Goal: Information Seeking & Learning: Learn about a topic

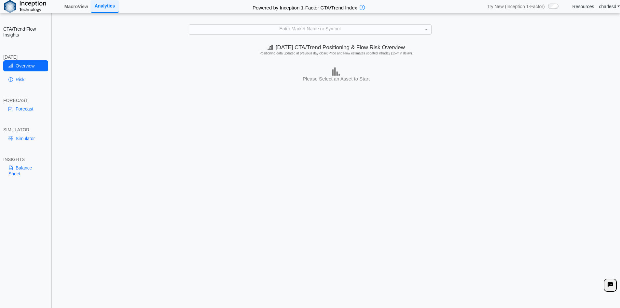
click at [264, 30] on div "Enter Market Name or Symbol" at bounding box center [310, 29] width 242 height 9
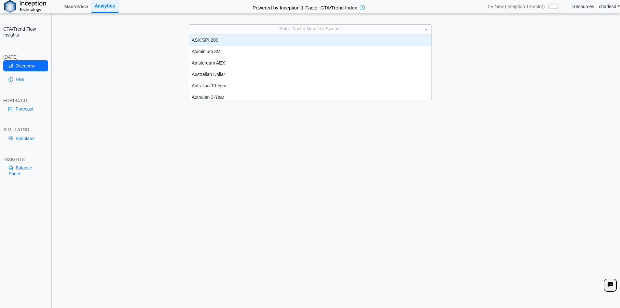
scroll to position [60, 237]
type input "***"
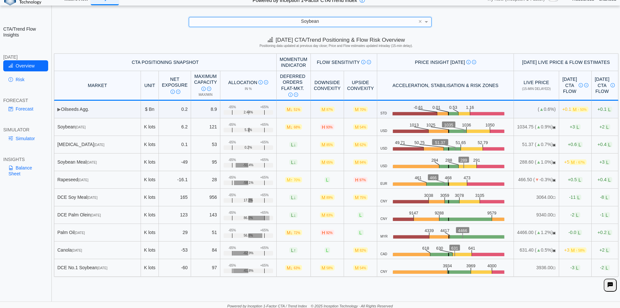
scroll to position [9, 0]
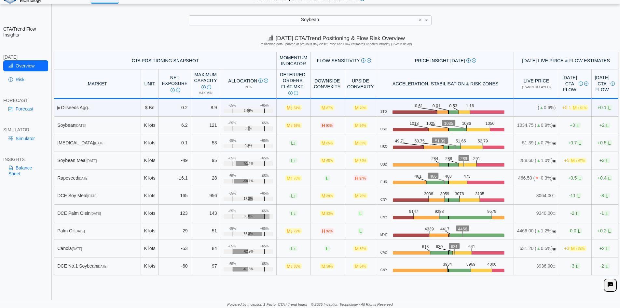
click at [320, 125] on span "H 93%" at bounding box center [327, 125] width 14 height 6
click at [326, 126] on span "93%" at bounding box center [329, 126] width 7 height 4
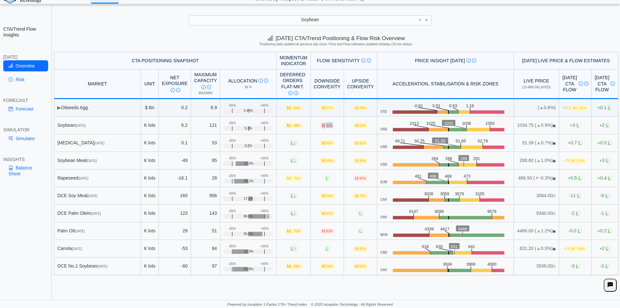
click at [326, 126] on span "93%" at bounding box center [329, 126] width 7 height 4
click at [326, 125] on span "93%" at bounding box center [329, 126] width 7 height 4
click at [245, 127] on span "5.1%" at bounding box center [248, 128] width 7 height 4
click at [26, 80] on link "Risk" at bounding box center [25, 79] width 45 height 11
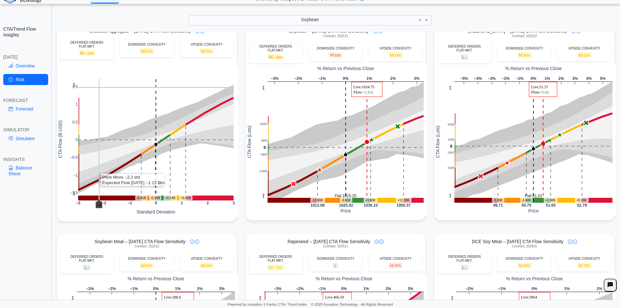
scroll to position [0, 0]
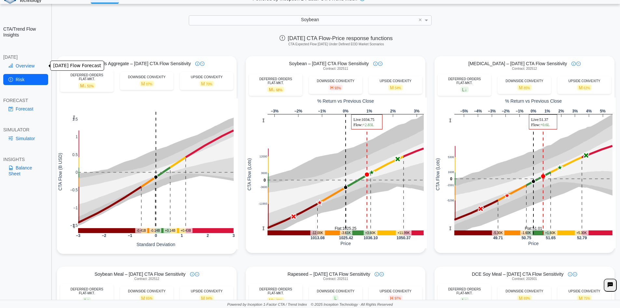
click at [21, 64] on link "Overview" at bounding box center [25, 65] width 45 height 11
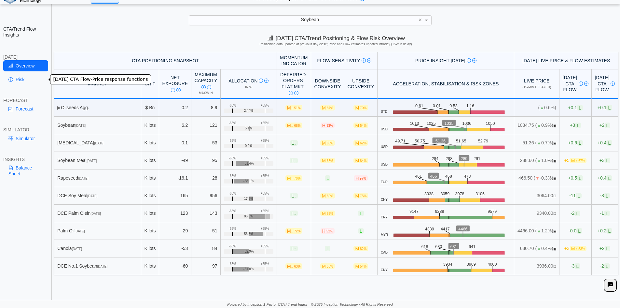
click at [21, 84] on link "Risk" at bounding box center [25, 79] width 45 height 11
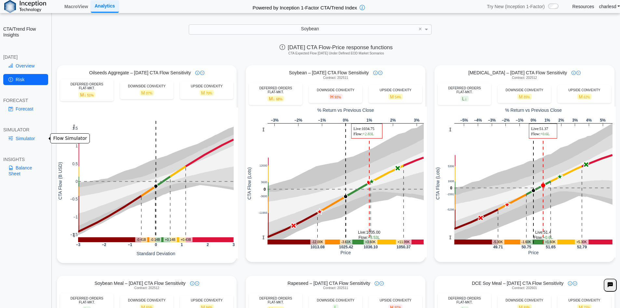
click at [26, 138] on link "Simulator" at bounding box center [25, 138] width 45 height 11
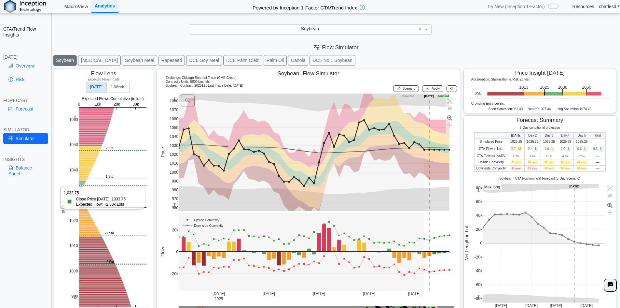
click at [84, 186] on rect at bounding box center [112, 206] width 67 height 199
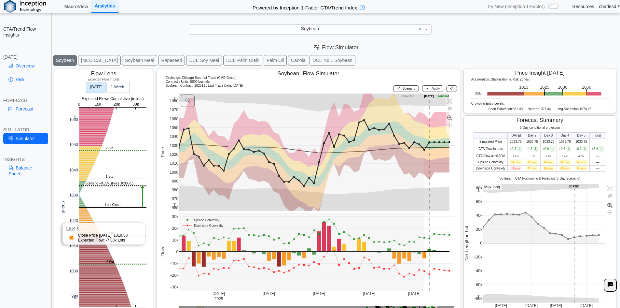
click at [89, 221] on rect at bounding box center [112, 206] width 67 height 199
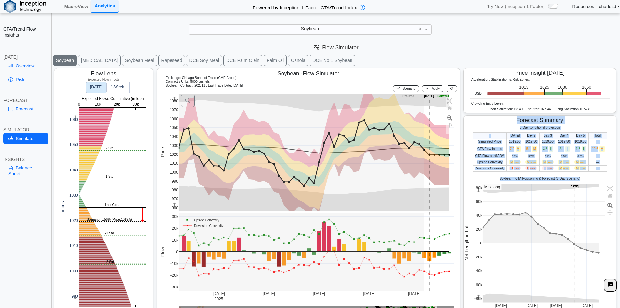
drag, startPoint x: 498, startPoint y: 122, endPoint x: 579, endPoint y: 172, distance: 94.5
click at [580, 173] on div "Forecast Summary 5-Day conditional projection Today Day 2 Day 3 Day 4 Day 5 Tot…" at bounding box center [540, 215] width 153 height 201
click at [578, 170] on span "M 87%" at bounding box center [581, 168] width 12 height 4
click at [580, 169] on span "87%" at bounding box center [582, 168] width 5 height 3
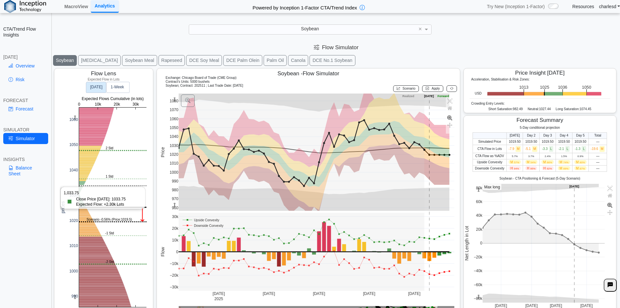
click at [86, 186] on rect at bounding box center [112, 206] width 67 height 199
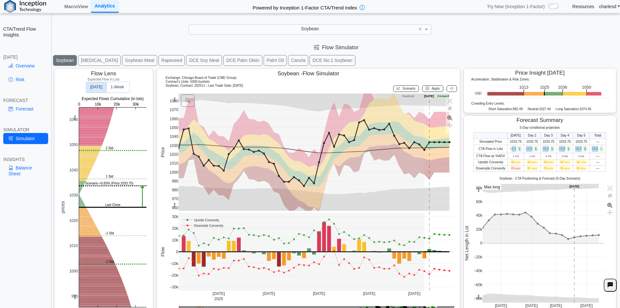
drag, startPoint x: 509, startPoint y: 148, endPoint x: 595, endPoint y: 146, distance: 86.0
click at [595, 146] on tr "CTA Flow in Lots +2.3 L +1.5 L +0.9 L +0.6 L +0.3 L +5.6 L" at bounding box center [540, 149] width 132 height 8
click at [595, 146] on td "+5.6 L" at bounding box center [598, 149] width 16 height 8
drag, startPoint x: 507, startPoint y: 148, endPoint x: 600, endPoint y: 149, distance: 93.1
click at [600, 149] on tr "CTA Flow in Lots +2.3 L +1.5 L +0.9 L +0.6 L +0.3 L +5.6 L" at bounding box center [540, 149] width 132 height 8
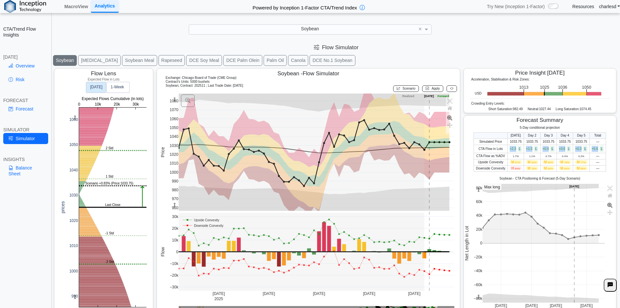
click at [600, 149] on span "L" at bounding box center [602, 149] width 5 height 6
click at [24, 78] on link "Risk" at bounding box center [25, 79] width 45 height 11
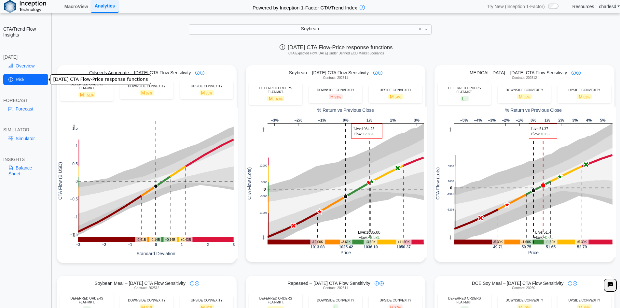
click at [20, 64] on link "Overview" at bounding box center [25, 65] width 45 height 11
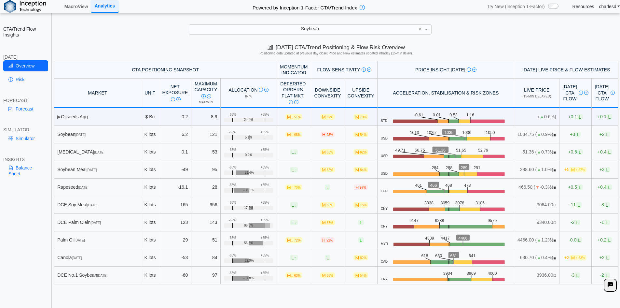
drag, startPoint x: 443, startPoint y: 133, endPoint x: 452, endPoint y: 133, distance: 9.8
click at [452, 133] on icon ".zone-text { font-size: 22px; font-weight: 500; text-anchor: middle; } .price-m…" at bounding box center [449, 134] width 123 height 12
click at [464, 132] on text "1036" at bounding box center [468, 132] width 9 height 5
drag, startPoint x: 442, startPoint y: 132, endPoint x: 451, endPoint y: 132, distance: 8.5
click at [451, 132] on icon ".zone-text { font-size: 22px; font-weight: 500; text-anchor: middle; } .price-m…" at bounding box center [449, 134] width 123 height 12
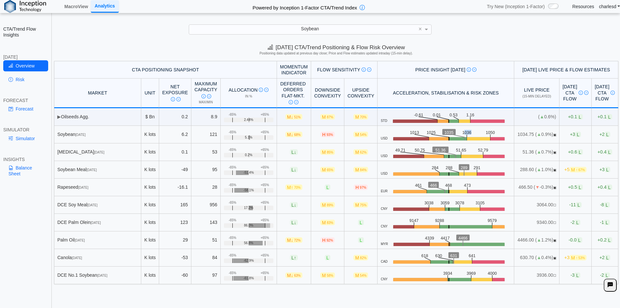
click at [451, 132] on icon ".zone-text { font-size: 22px; font-weight: 500; text-anchor: middle; } .price-m…" at bounding box center [449, 134] width 123 height 12
drag, startPoint x: 441, startPoint y: 132, endPoint x: 450, endPoint y: 132, distance: 8.1
click at [464, 132] on text "1036" at bounding box center [468, 132] width 9 height 5
click at [488, 132] on text "1050" at bounding box center [492, 132] width 9 height 5
drag, startPoint x: 443, startPoint y: 132, endPoint x: 472, endPoint y: 132, distance: 28.6
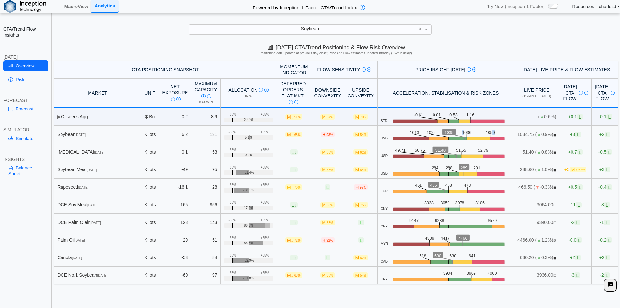
click at [472, 132] on icon ".zone-text { font-size: 22px; font-weight: 500; text-anchor: middle; } .price-m…" at bounding box center [449, 134] width 123 height 12
click at [488, 132] on text "1050" at bounding box center [492, 132] width 9 height 5
drag, startPoint x: 468, startPoint y: 132, endPoint x: 476, endPoint y: 132, distance: 7.8
click at [476, 132] on icon ".zone-text { font-size: 22px; font-weight: 500; text-anchor: middle; } .price-m…" at bounding box center [449, 134] width 123 height 12
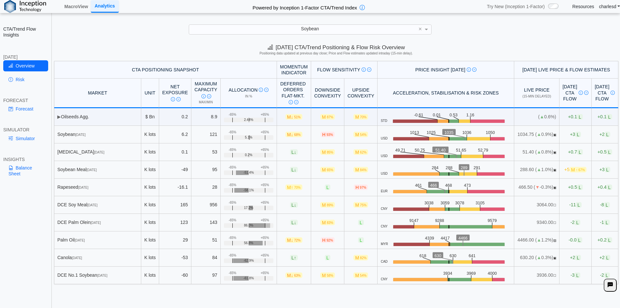
click at [314, 28] on span "Soybean" at bounding box center [310, 28] width 18 height 5
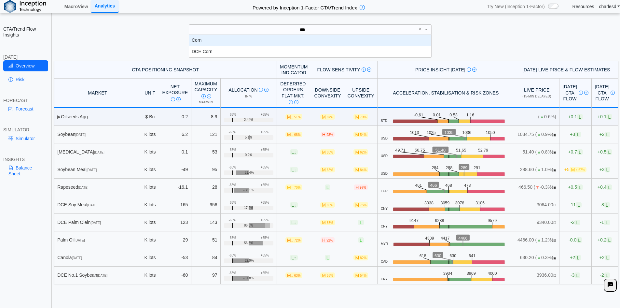
scroll to position [18, 237]
type input "****"
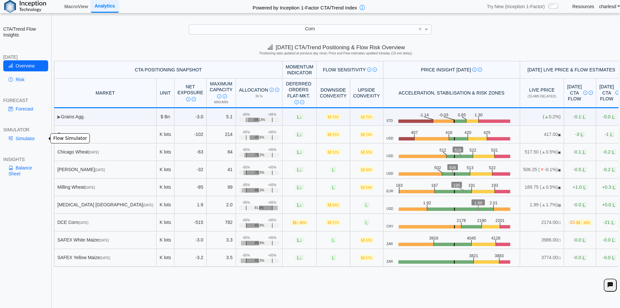
click at [25, 140] on link "Simulator" at bounding box center [25, 138] width 45 height 11
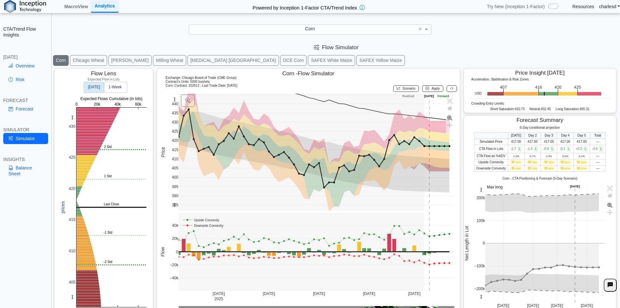
drag, startPoint x: 171, startPoint y: 100, endPoint x: 165, endPoint y: 107, distance: 9.9
click at [165, 107] on div "390 400 410 420 430 440 385 395 405 415 425 435 445 Jul 14 2025 Jul 28 Aug 11 A…" at bounding box center [307, 203] width 295 height 221
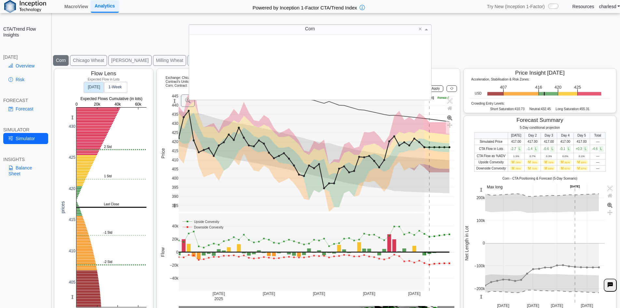
click at [306, 30] on span "Corn" at bounding box center [310, 28] width 10 height 5
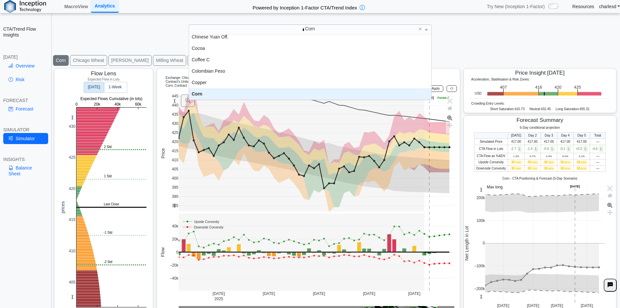
scroll to position [0, 0]
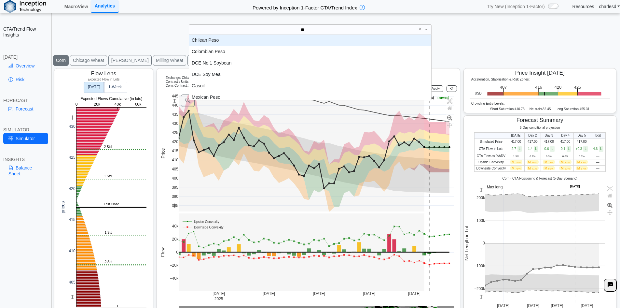
type input "***"
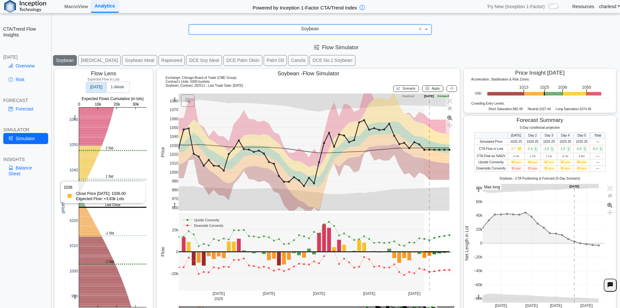
click at [82, 180] on rect at bounding box center [112, 206] width 67 height 199
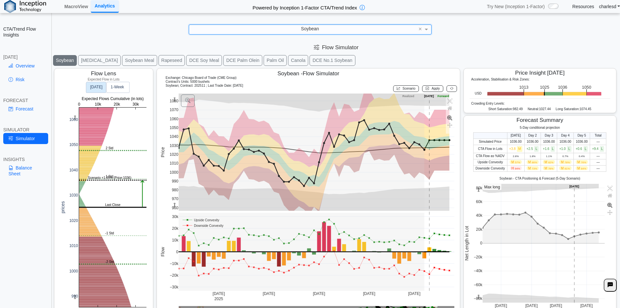
click at [159, 61] on button "Rapeseed" at bounding box center [172, 60] width 27 height 11
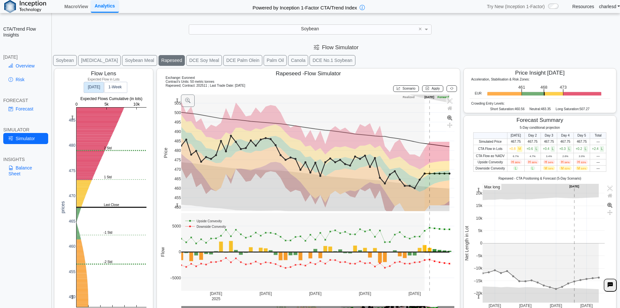
drag, startPoint x: 175, startPoint y: 102, endPoint x: 174, endPoint y: 118, distance: 17.0
click at [174, 118] on g at bounding box center [317, 153] width 287 height 130
drag, startPoint x: 507, startPoint y: 163, endPoint x: 585, endPoint y: 160, distance: 78.2
click at [585, 160] on tr "Upside Convexity H 96% H 96% H 94% H 94% H 93% —" at bounding box center [540, 162] width 133 height 6
click at [581, 162] on span "93%" at bounding box center [583, 162] width 5 height 3
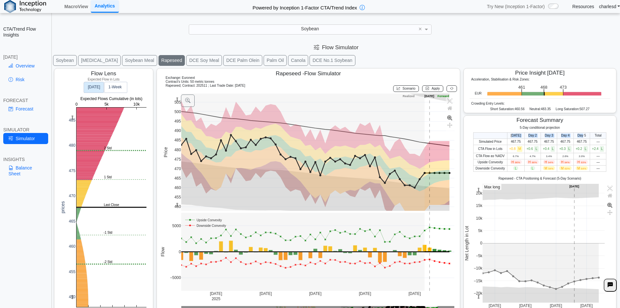
drag, startPoint x: 509, startPoint y: 136, endPoint x: 584, endPoint y: 135, distance: 74.6
click at [584, 135] on tr "Today Day 2 Day 3 Day 4 Day 5 Total" at bounding box center [540, 135] width 133 height 6
click at [584, 135] on th "Day 5" at bounding box center [582, 135] width 16 height 6
drag, startPoint x: 508, startPoint y: 161, endPoint x: 582, endPoint y: 160, distance: 73.9
click at [582, 160] on tr "Upside Convexity H 96% H 96% H 94% H 94% H 93% —" at bounding box center [540, 162] width 133 height 6
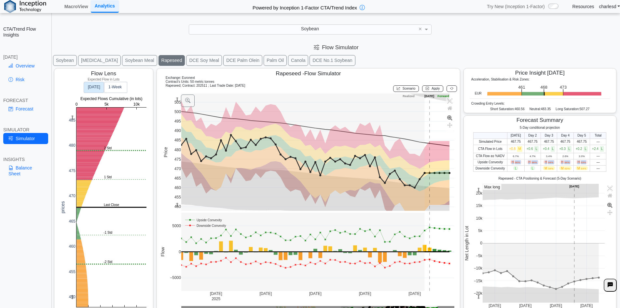
scroll to position [10, 0]
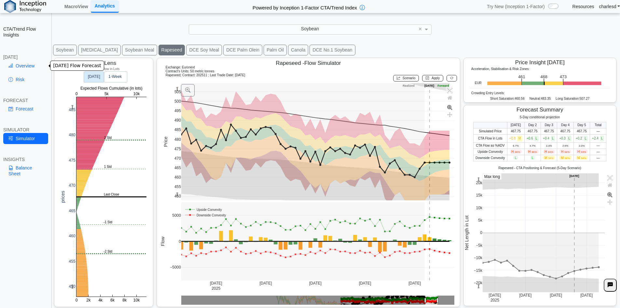
click at [30, 66] on link "Overview" at bounding box center [25, 65] width 45 height 11
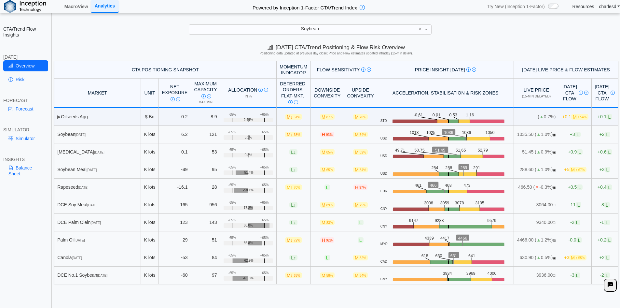
drag, startPoint x: 496, startPoint y: 188, endPoint x: 510, endPoint y: 188, distance: 14.0
click at [514, 188] on td "466.50 ( ▼ -0.3%) ▣" at bounding box center [536, 187] width 45 height 18
click at [23, 139] on link "Simulator" at bounding box center [25, 138] width 45 height 11
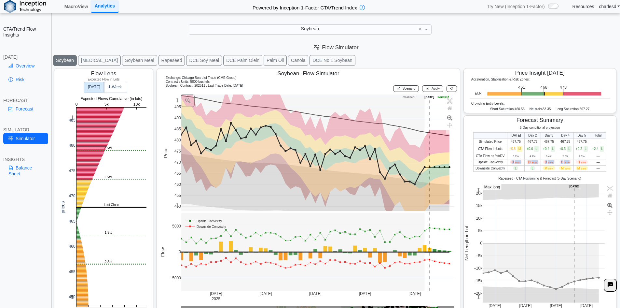
drag, startPoint x: 508, startPoint y: 162, endPoint x: 576, endPoint y: 162, distance: 67.7
click at [575, 162] on tr "Upside Convexity H 96% H 96% H 94% H 94% H 93% —" at bounding box center [540, 162] width 133 height 6
click at [576, 162] on span "H 93%" at bounding box center [582, 162] width 12 height 4
click at [87, 221] on rect at bounding box center [111, 206] width 70 height 199
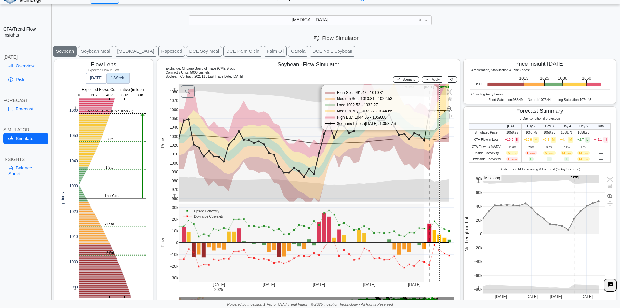
scroll to position [10, 0]
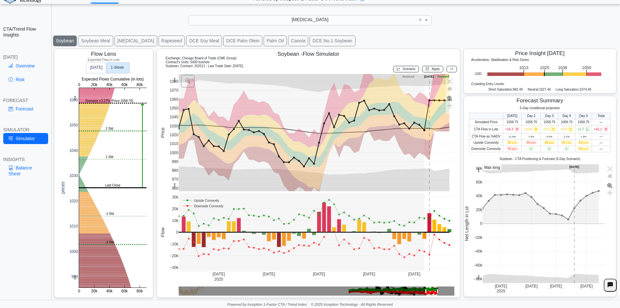
click at [447, 65] on div at bounding box center [451, 69] width 12 height 10
click at [450, 68] on icon at bounding box center [451, 69] width 3 height 4
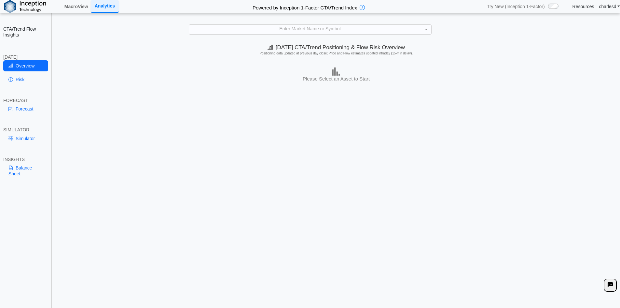
click at [301, 32] on div "Enter Market Name or Symbol" at bounding box center [310, 29] width 242 height 9
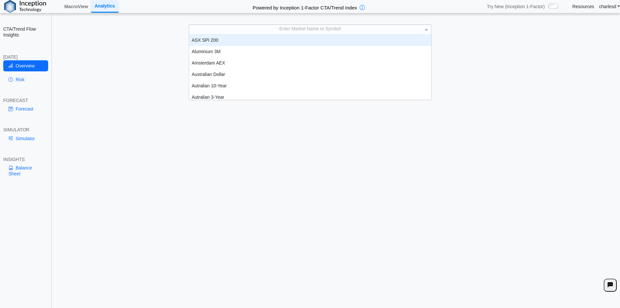
scroll to position [60, 237]
type input "****"
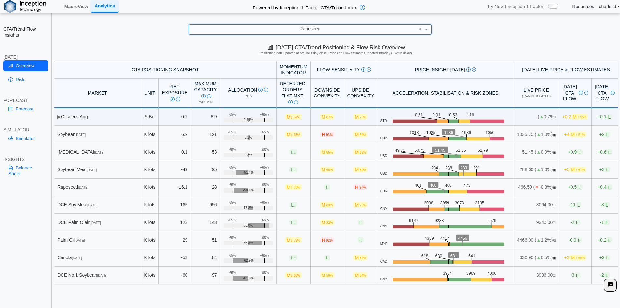
click at [32, 142] on link "Simulator" at bounding box center [25, 138] width 45 height 11
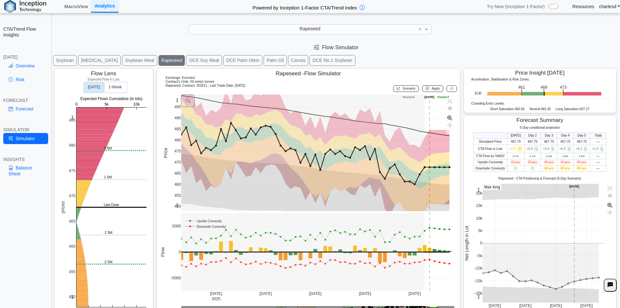
scroll to position [10, 0]
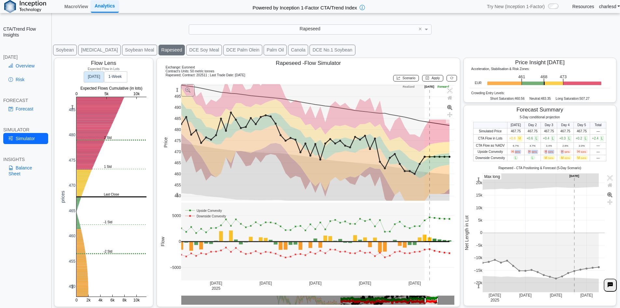
drag, startPoint x: 511, startPoint y: 153, endPoint x: 562, endPoint y: 148, distance: 51.0
click at [562, 148] on tr "Upside Convexity H 96% H 96% H 94% H 94% H 93% —" at bounding box center [540, 151] width 133 height 6
click at [566, 153] on span "H 94%" at bounding box center [566, 151] width 12 height 4
click at [78, 210] on rect at bounding box center [111, 196] width 70 height 199
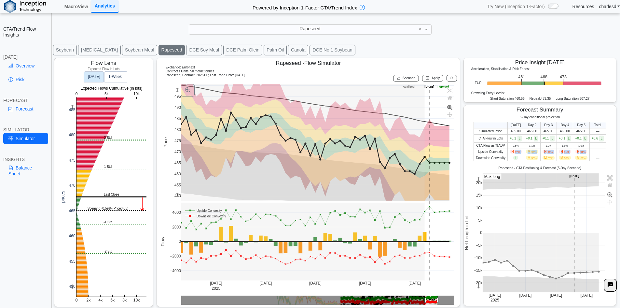
drag, startPoint x: 509, startPoint y: 152, endPoint x: 586, endPoint y: 150, distance: 76.9
click at [586, 150] on tr "Upside Convexity H 97% M 90% H 90% H 91% H 91% —" at bounding box center [540, 151] width 132 height 6
click at [97, 49] on button "[MEDICAL_DATA]" at bounding box center [99, 50] width 43 height 11
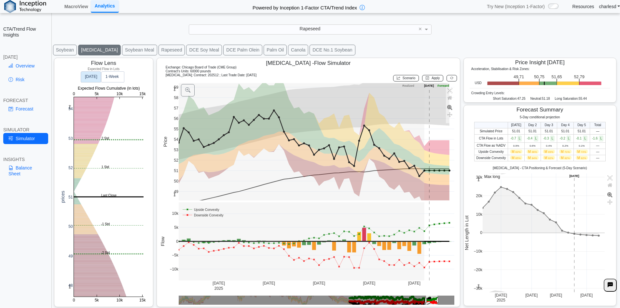
drag, startPoint x: 96, startPoint y: 49, endPoint x: 98, endPoint y: 34, distance: 15.4
click at [98, 34] on div "**********" at bounding box center [310, 158] width 620 height 317
click at [118, 28] on div "Rapeseed ×" at bounding box center [310, 29] width 607 height 10
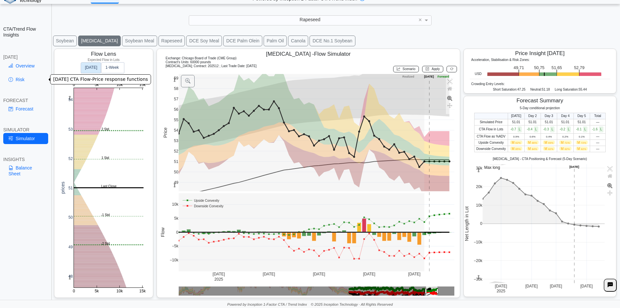
click at [25, 67] on link "Overview" at bounding box center [25, 65] width 45 height 11
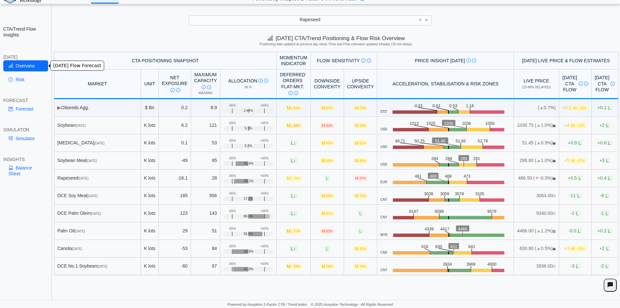
scroll to position [0, 0]
click at [33, 130] on div "SIMULATOR" at bounding box center [25, 130] width 45 height 6
click at [31, 133] on link "Simulator" at bounding box center [25, 138] width 45 height 11
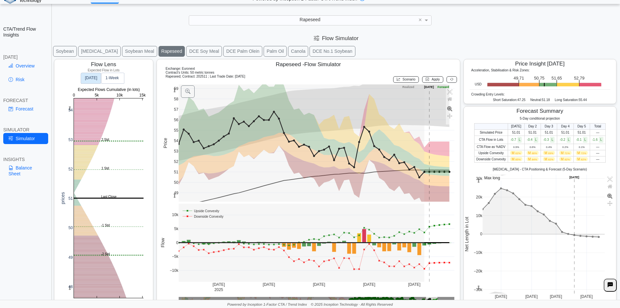
click at [123, 52] on button "Soybean Meal" at bounding box center [139, 51] width 35 height 11
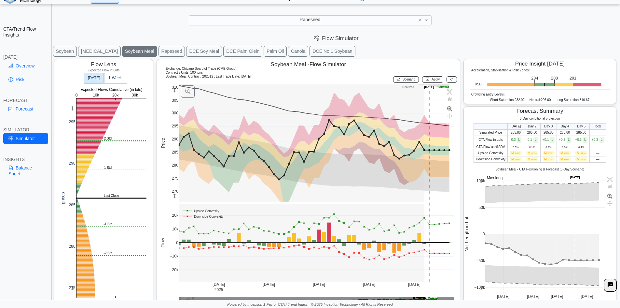
drag, startPoint x: 172, startPoint y: 90, endPoint x: 168, endPoint y: 102, distance: 12.4
click at [168, 102] on div "270 275 280 285 290 295 300 305 310 Jul 14 2025 Jul 28 Aug 11 Aug 25 Sep 8 −20k…" at bounding box center [307, 194] width 295 height 221
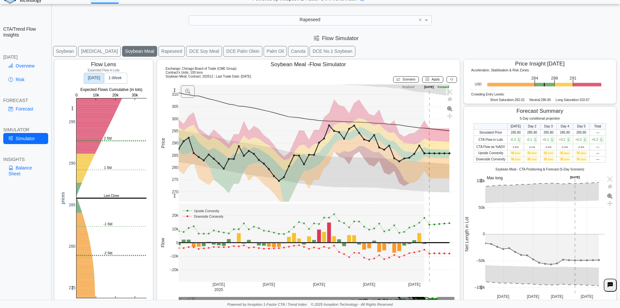
drag, startPoint x: 173, startPoint y: 91, endPoint x: 172, endPoint y: 99, distance: 7.6
click at [172, 99] on g at bounding box center [316, 143] width 289 height 130
click at [61, 50] on button "Soybean" at bounding box center [65, 51] width 24 height 11
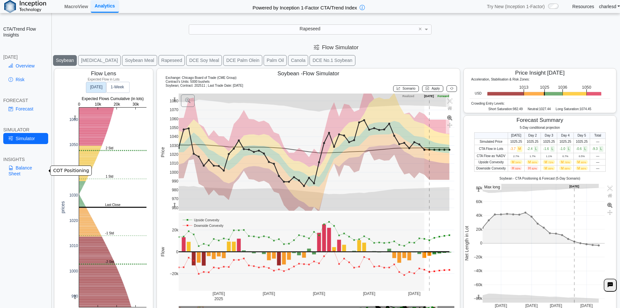
click at [22, 168] on link "Balance Sheet" at bounding box center [25, 170] width 45 height 17
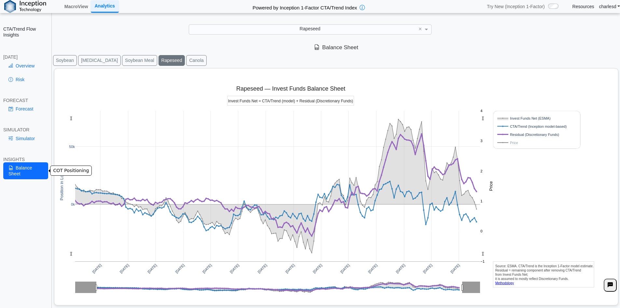
click at [62, 61] on button "Soybean" at bounding box center [65, 60] width 24 height 11
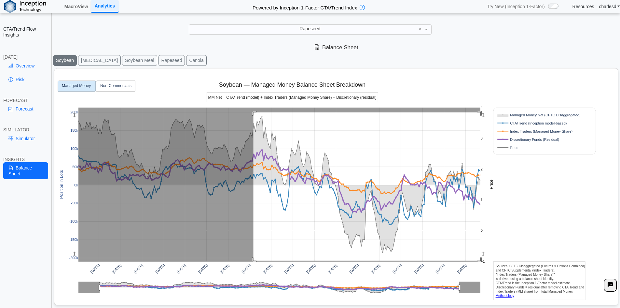
drag, startPoint x: 254, startPoint y: 112, endPoint x: 493, endPoint y: 260, distance: 281.5
click at [498, 261] on div "Apr 2021 Jul 2021 Oct 2021 Jan 2022 Apr 2022 Jul 2022 Oct 2022 Jan 2023 Apr 202…" at bounding box center [333, 185] width 553 height 234
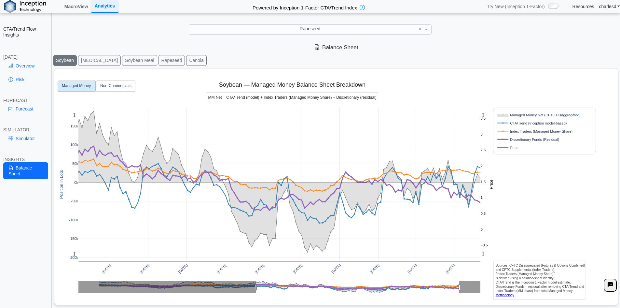
scroll to position [9, 0]
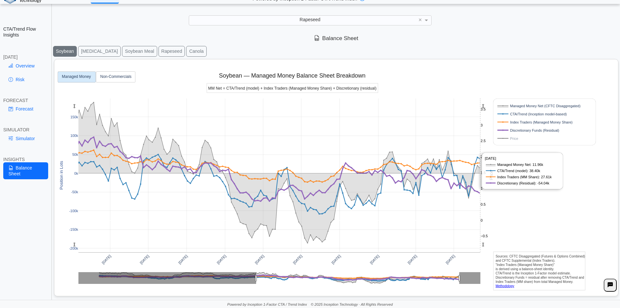
click at [480, 169] on rect at bounding box center [279, 175] width 402 height 154
click at [503, 105] on rect at bounding box center [537, 106] width 83 height 6
click at [506, 112] on rect at bounding box center [537, 114] width 83 height 6
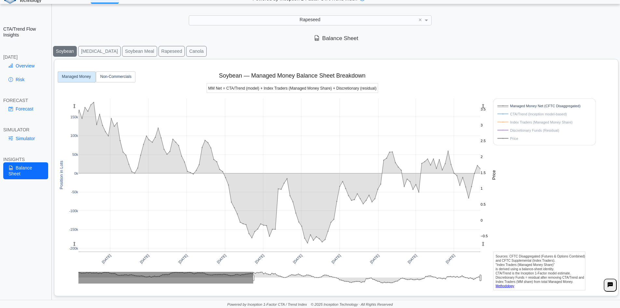
click at [504, 122] on rect at bounding box center [537, 122] width 83 height 6
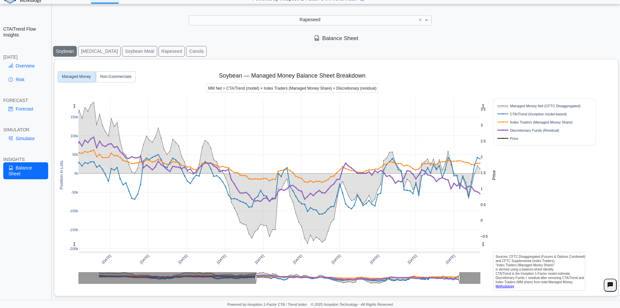
click at [504, 130] on rect at bounding box center [537, 130] width 83 height 6
click at [503, 138] on rect at bounding box center [537, 138] width 83 height 6
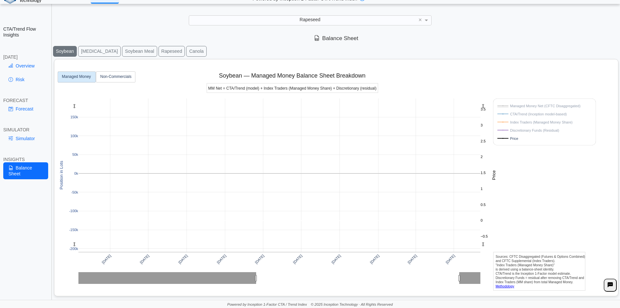
click at [502, 121] on rect at bounding box center [537, 122] width 83 height 6
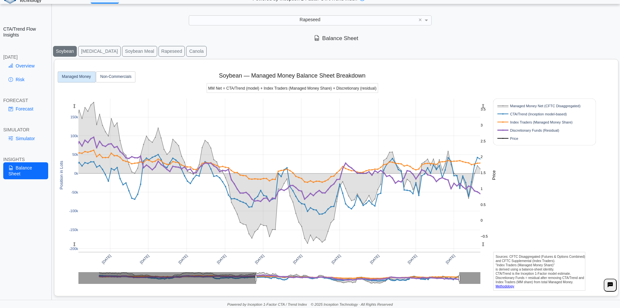
click at [503, 138] on rect at bounding box center [537, 138] width 83 height 6
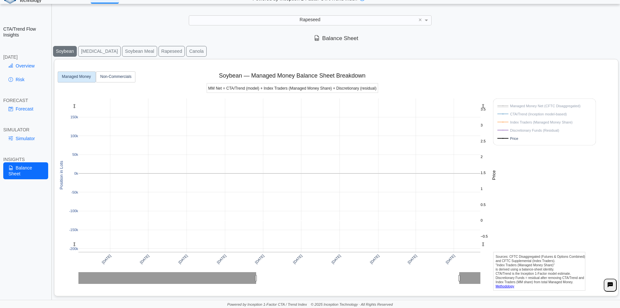
click at [503, 122] on rect at bounding box center [537, 122] width 83 height 6
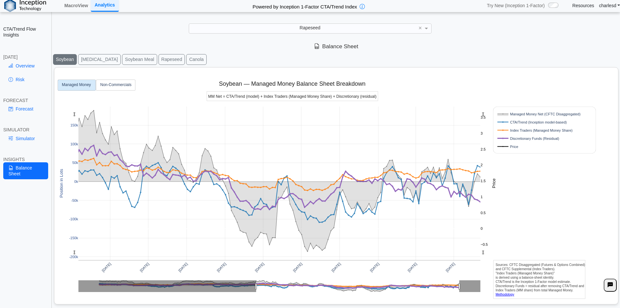
scroll to position [0, 0]
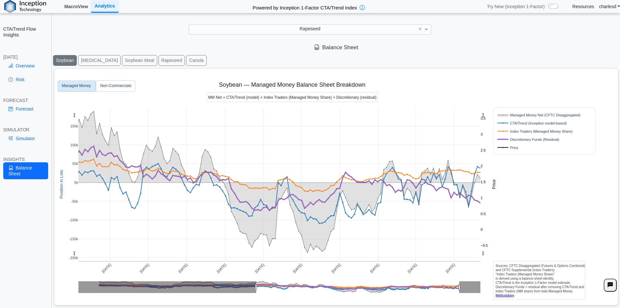
click at [80, 9] on link "MacroView" at bounding box center [76, 6] width 29 height 11
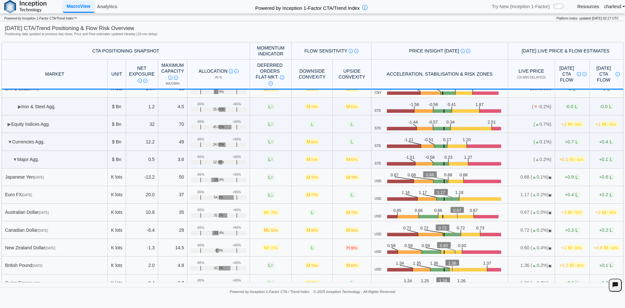
scroll to position [1270, 0]
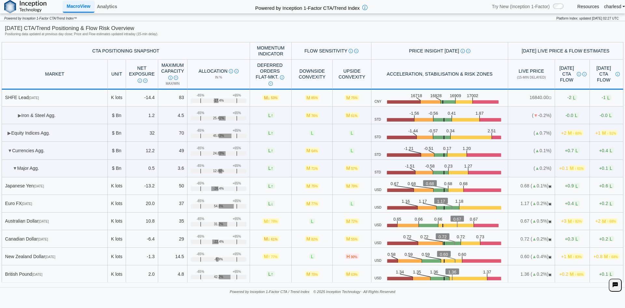
click at [10, 135] on span "▶" at bounding box center [9, 132] width 4 height 5
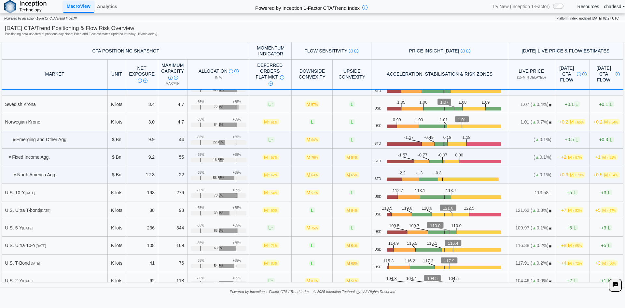
scroll to position [1595, 0]
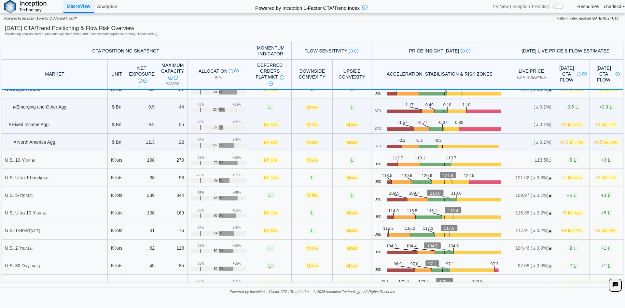
drag, startPoint x: 259, startPoint y: 159, endPoint x: 276, endPoint y: 161, distance: 16.8
click at [276, 161] on td "M ↑ 54%" at bounding box center [271, 160] width 42 height 18
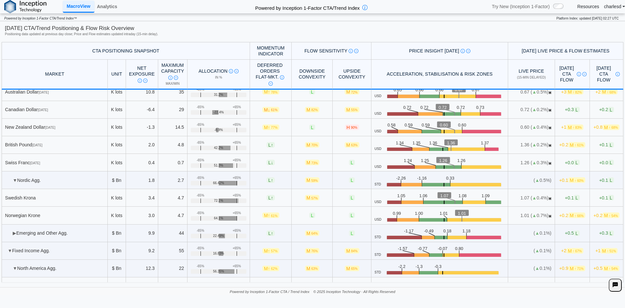
scroll to position [1497, 0]
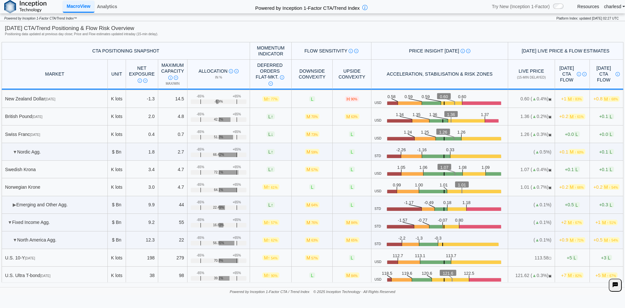
click at [12, 204] on td "▶ Emerging and Other Agg." at bounding box center [55, 205] width 106 height 18
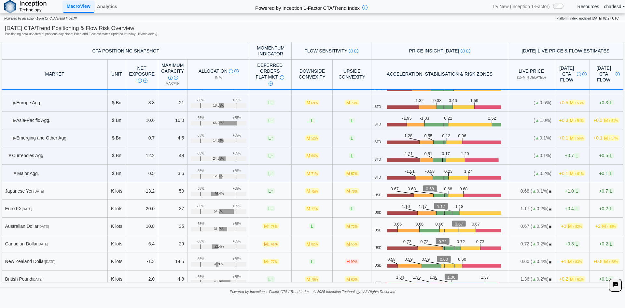
scroll to position [1335, 0]
click at [106, 7] on link "Analytics" at bounding box center [106, 6] width 25 height 11
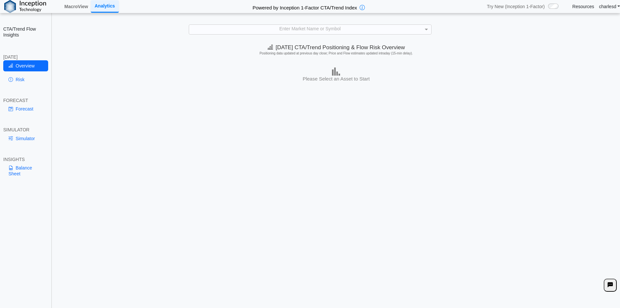
click at [255, 28] on div "Enter Market Name or Symbol" at bounding box center [310, 29] width 242 height 9
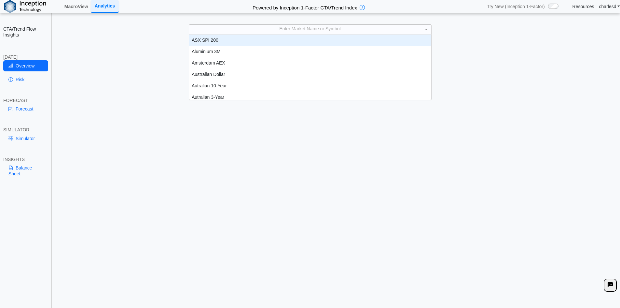
scroll to position [60, 237]
type input "*"
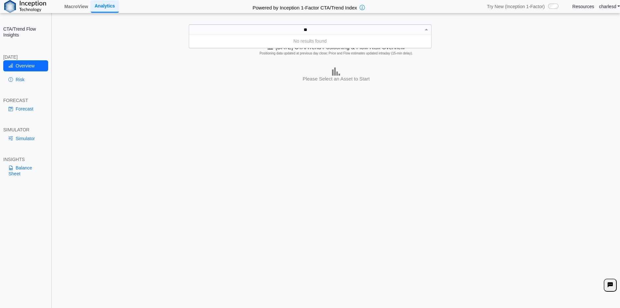
type input "*"
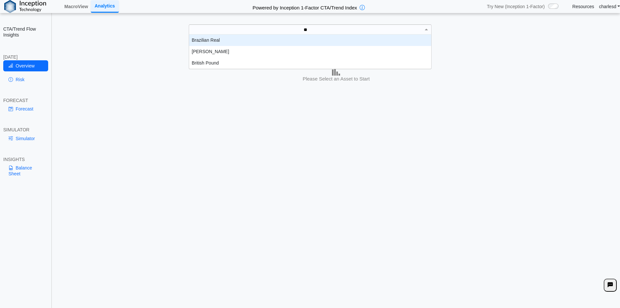
scroll to position [7, 237]
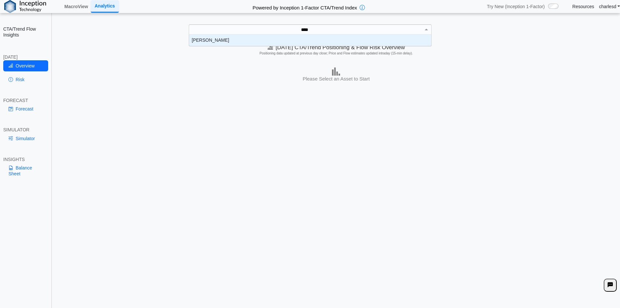
type input "*****"
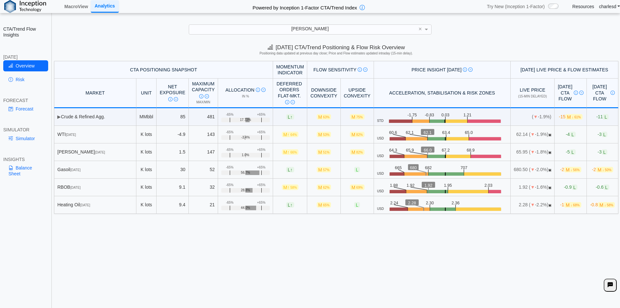
drag, startPoint x: 68, startPoint y: 114, endPoint x: 107, endPoint y: 118, distance: 39.3
click at [107, 118] on td "▶ Crude & Refined Agg." at bounding box center [95, 117] width 82 height 18
